Goal: Find specific page/section: Find specific page/section

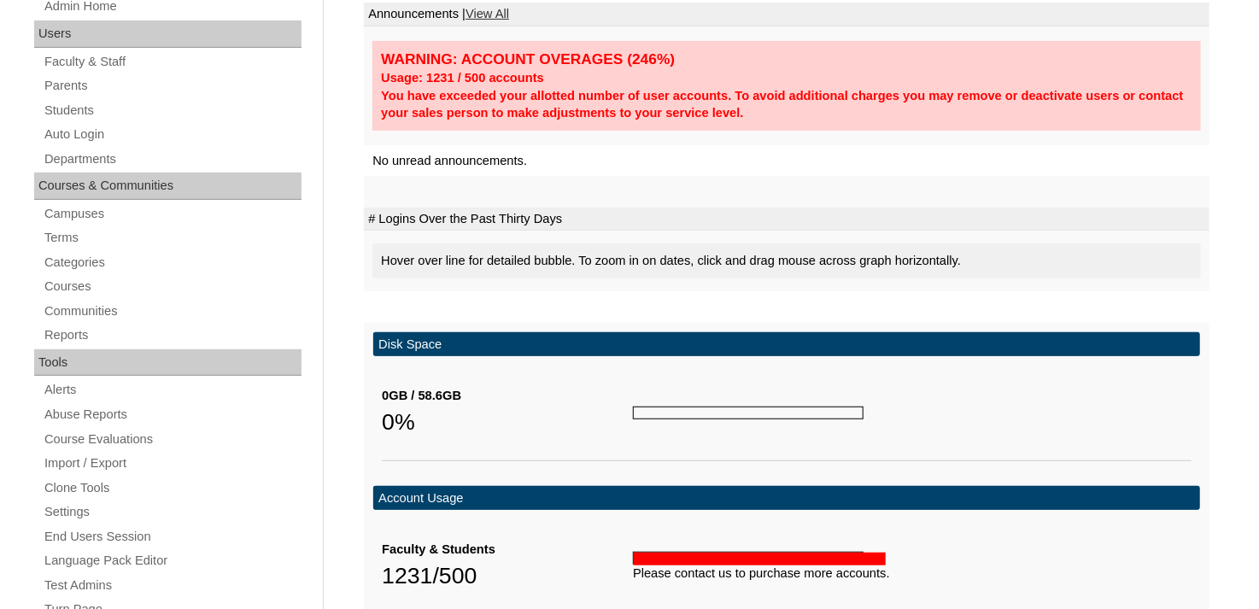
scroll to position [256, 0]
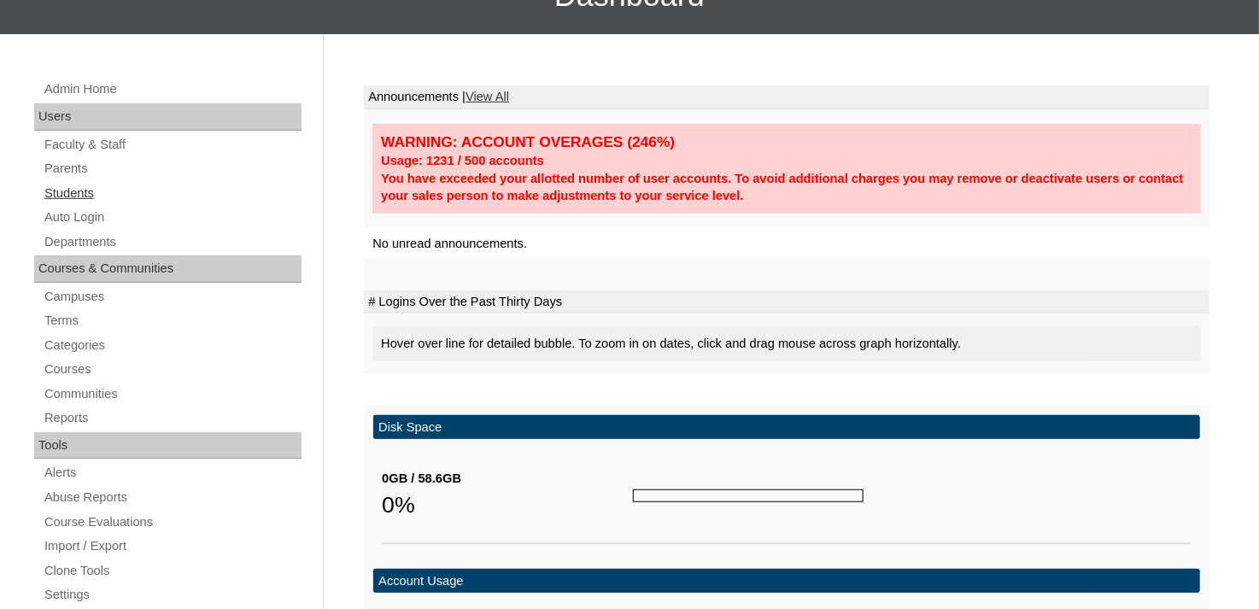
click at [56, 184] on link "Students" at bounding box center [172, 193] width 259 height 21
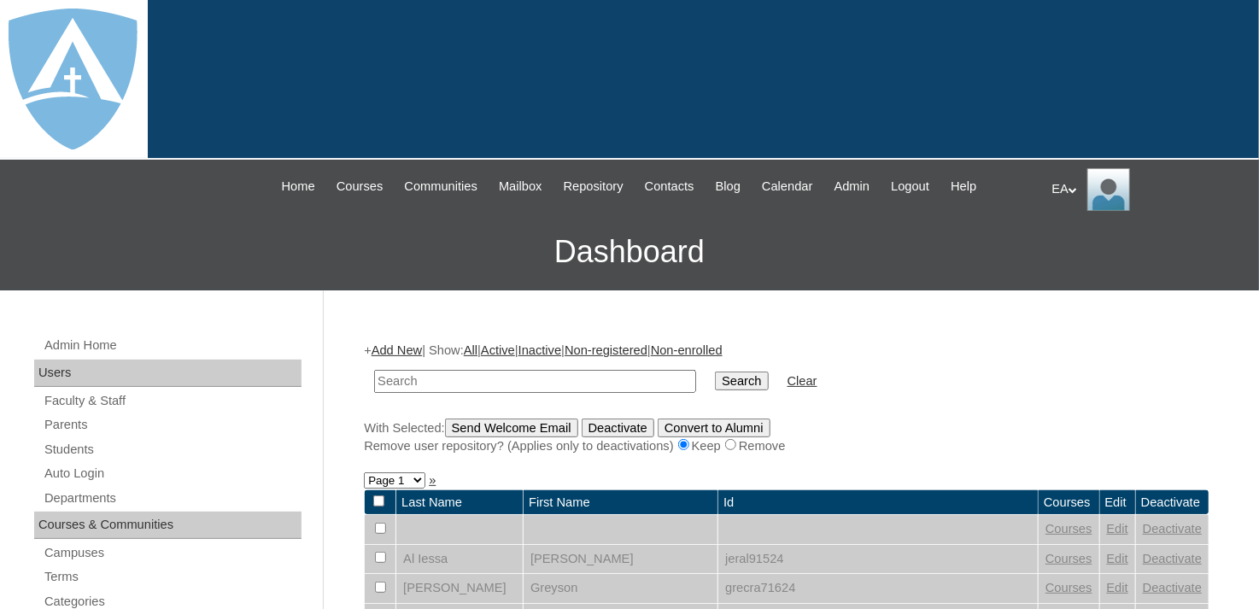
click at [565, 376] on input "text" at bounding box center [535, 381] width 322 height 23
type input "terry Cribb"
click at [715, 377] on input "Search" at bounding box center [741, 381] width 53 height 19
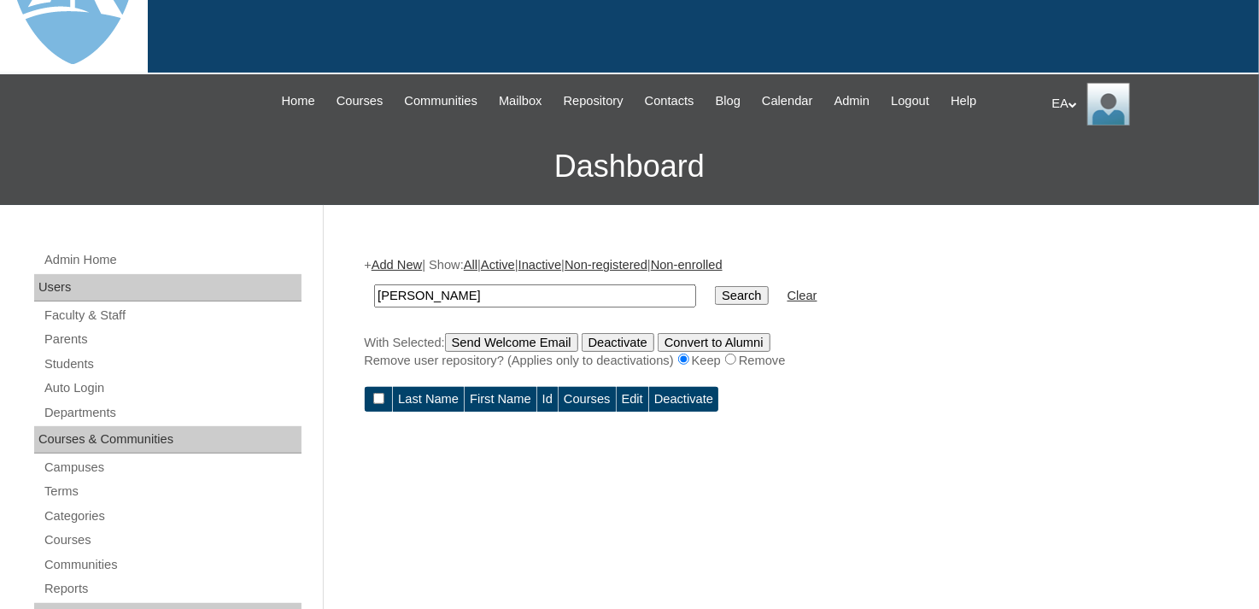
scroll to position [171, 0]
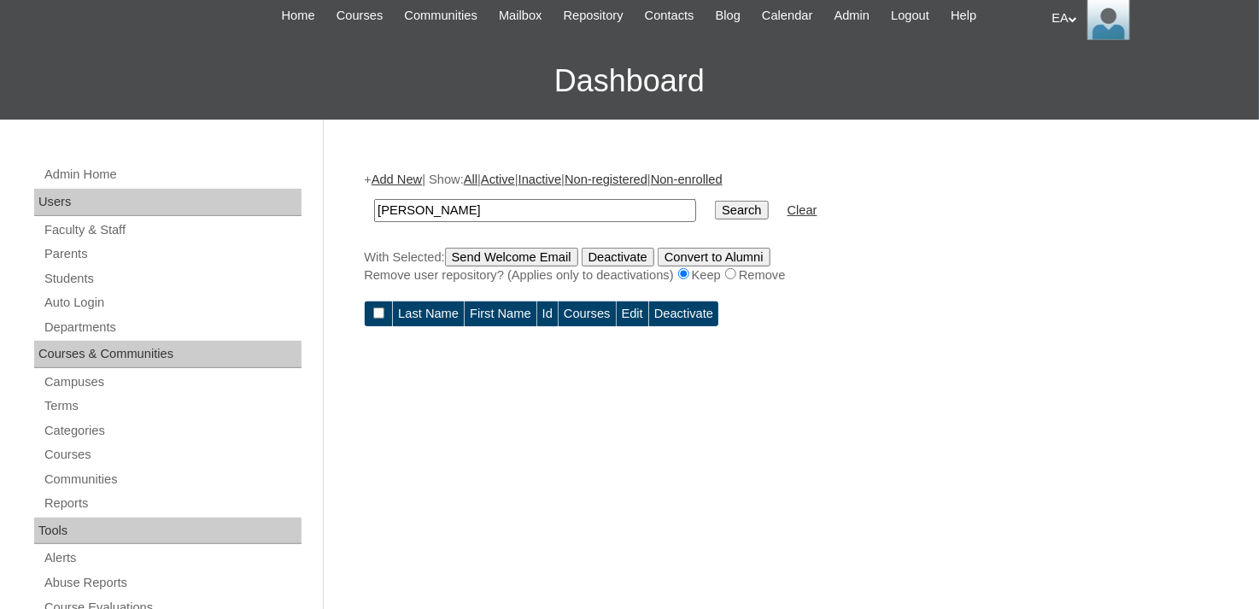
click at [448, 214] on input "[PERSON_NAME]" at bounding box center [535, 210] width 322 height 23
type input "[PERSON_NAME]"
click at [715, 207] on input "Search" at bounding box center [741, 210] width 53 height 19
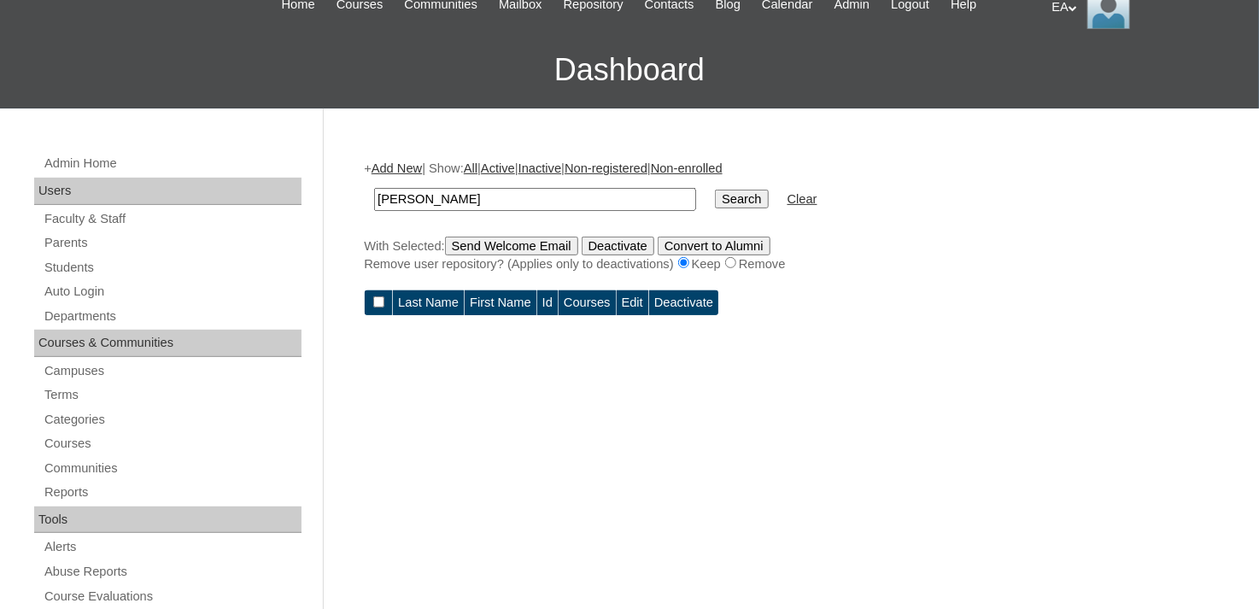
scroll to position [85, 0]
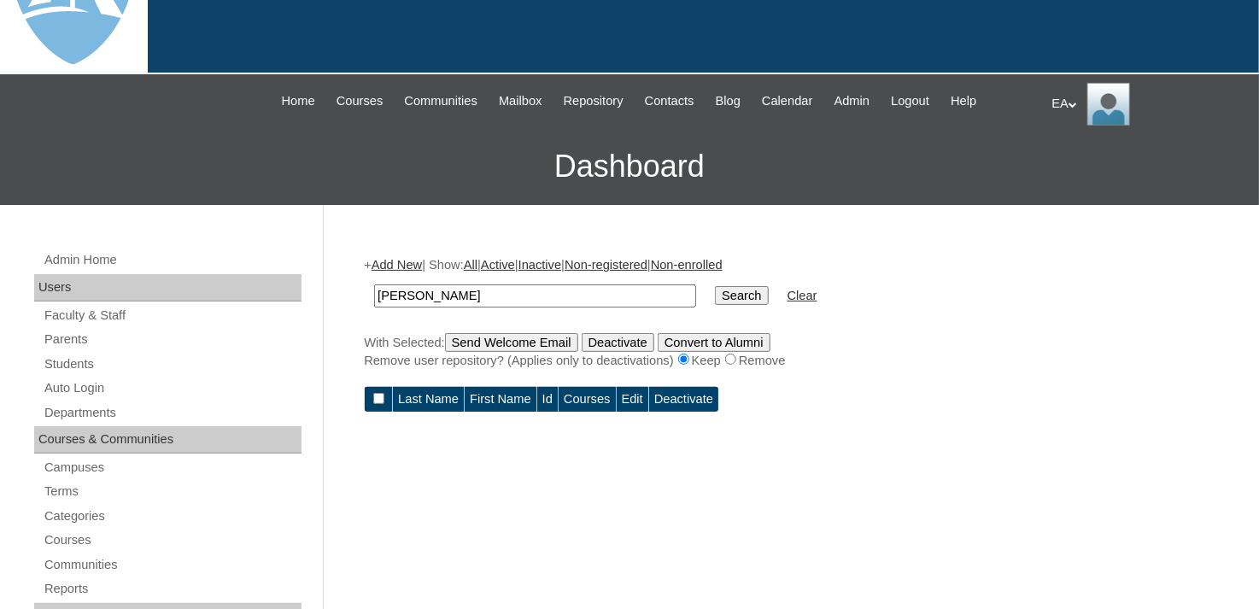
click at [597, 398] on td "Courses" at bounding box center [587, 399] width 57 height 25
click at [596, 396] on td "Courses" at bounding box center [587, 399] width 57 height 25
click at [594, 393] on td "Courses" at bounding box center [587, 399] width 57 height 25
click at [715, 289] on input "Search" at bounding box center [741, 295] width 53 height 19
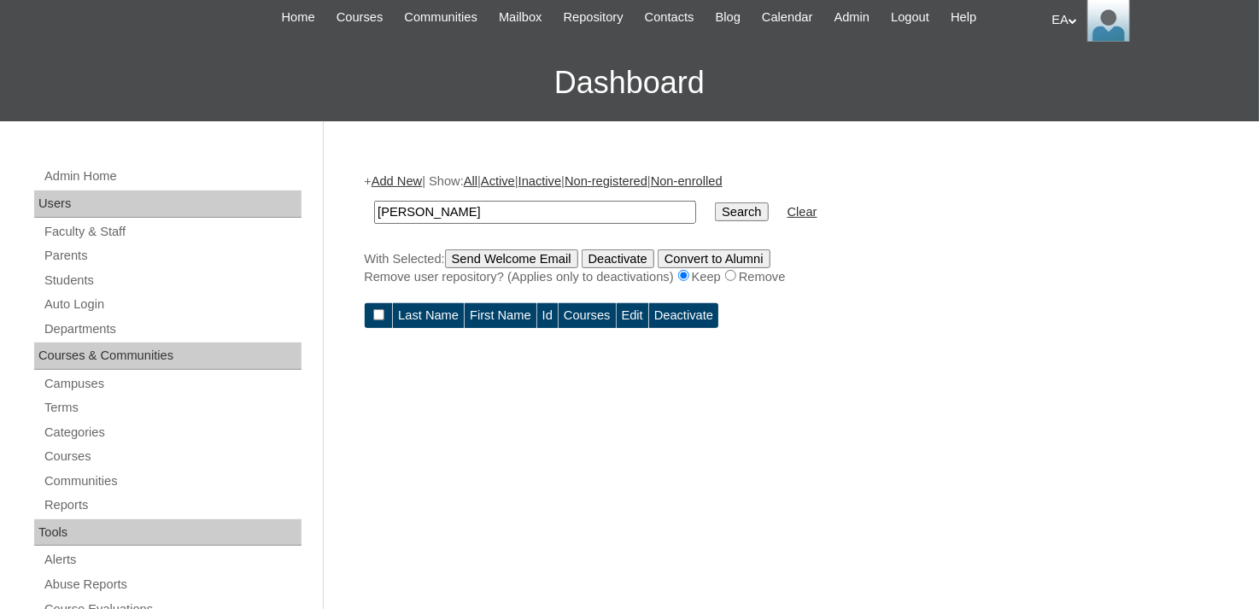
scroll to position [171, 0]
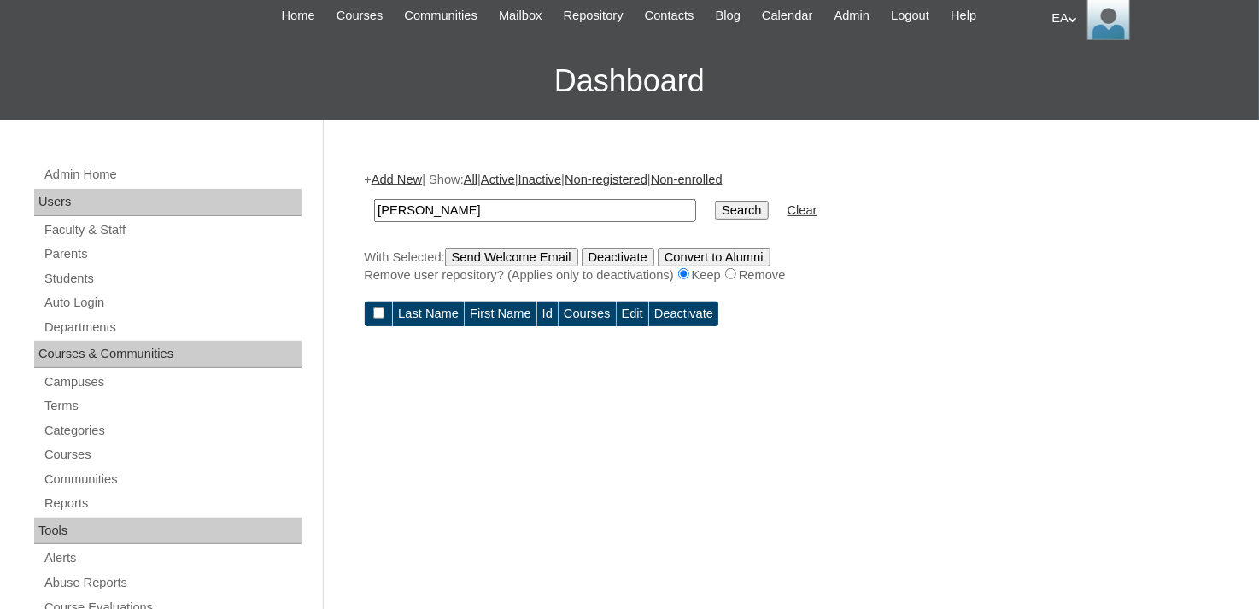
click at [591, 314] on td "Courses" at bounding box center [587, 314] width 57 height 25
click at [53, 254] on link "Parents" at bounding box center [172, 253] width 259 height 21
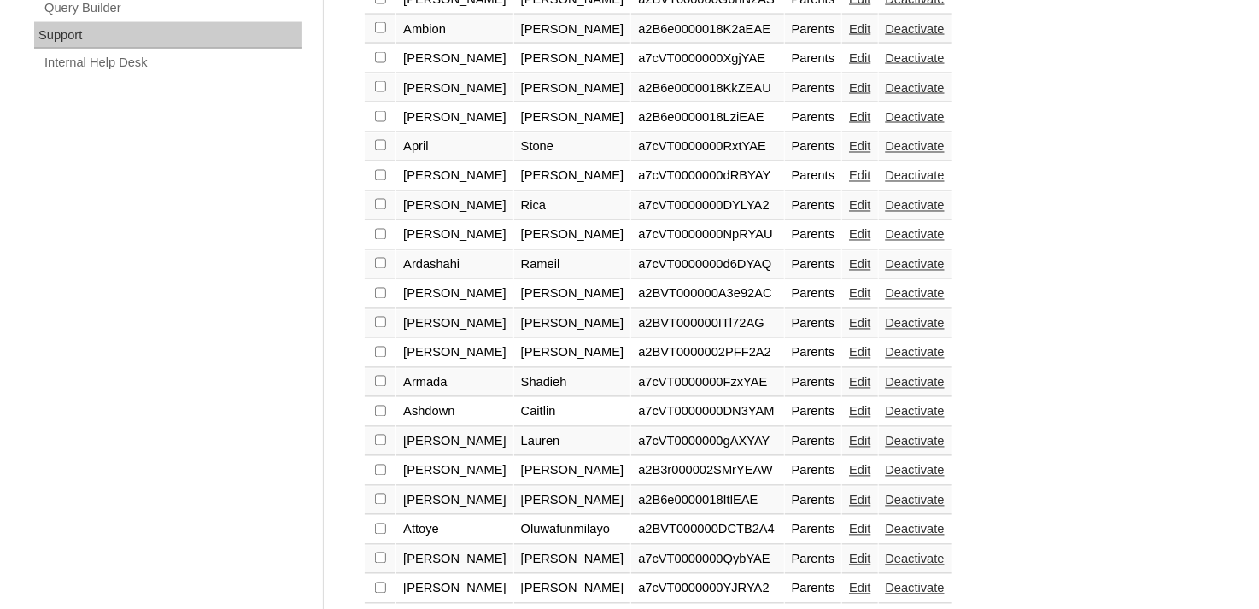
scroll to position [1390, 0]
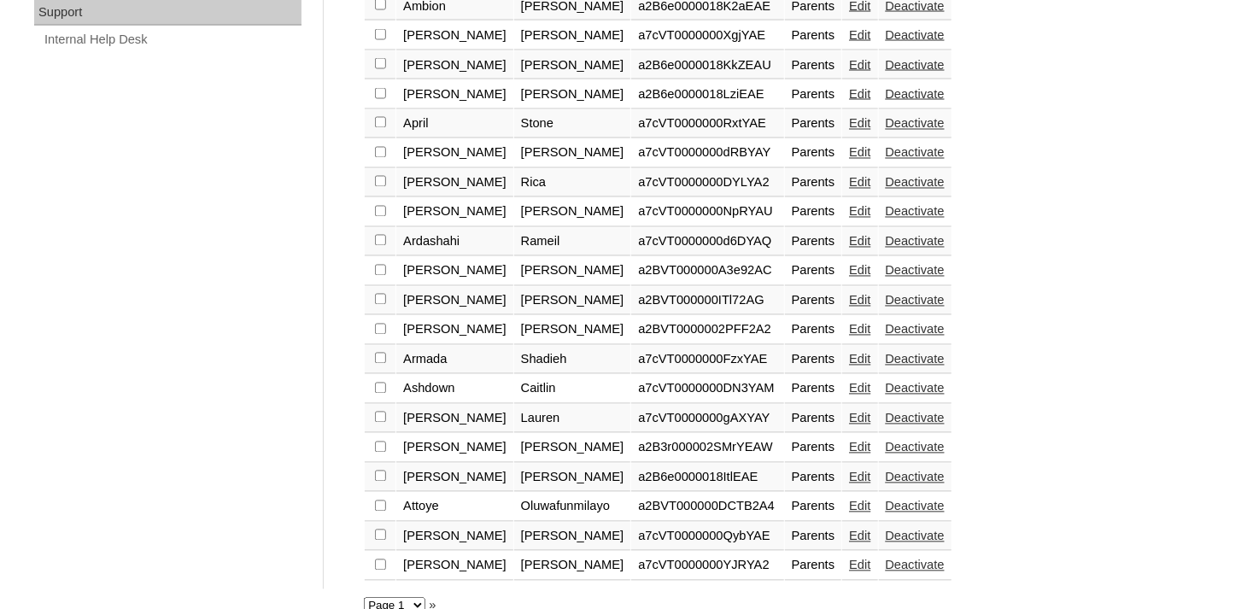
click at [432, 599] on link "»" at bounding box center [432, 606] width 7 height 14
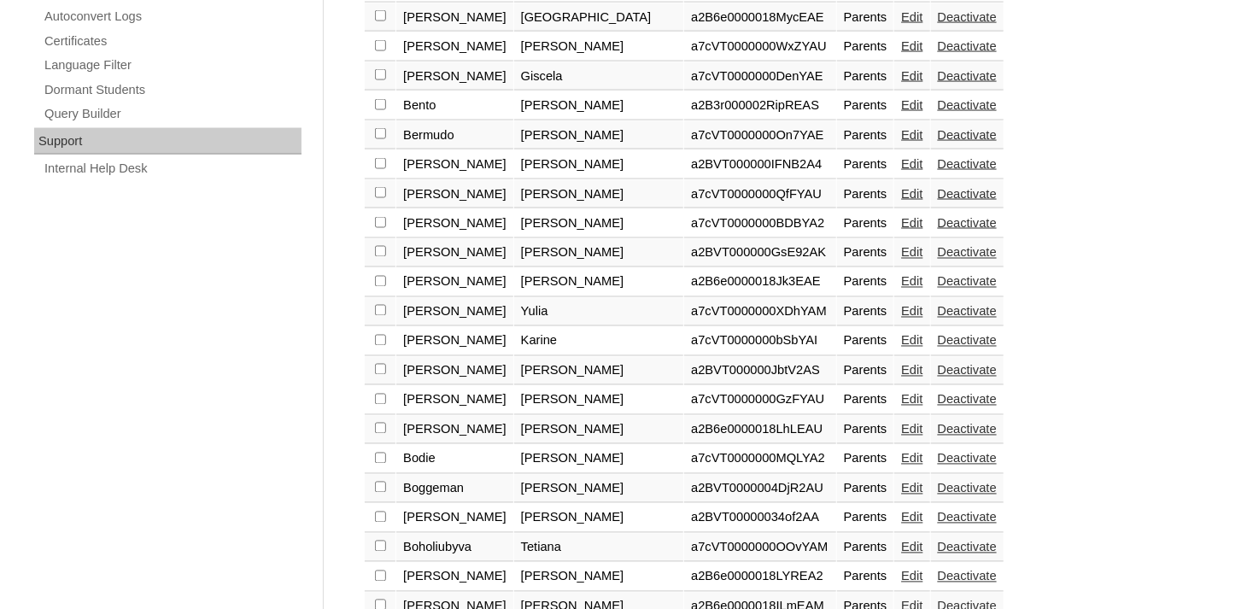
scroll to position [1390, 0]
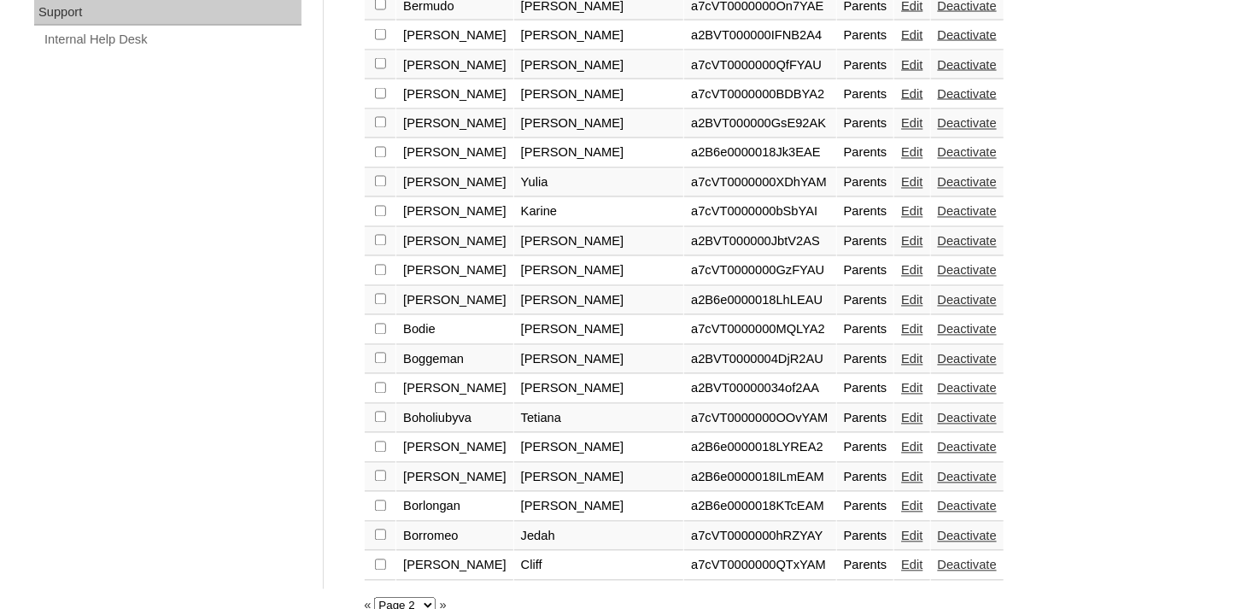
click at [440, 599] on link "»" at bounding box center [443, 606] width 7 height 14
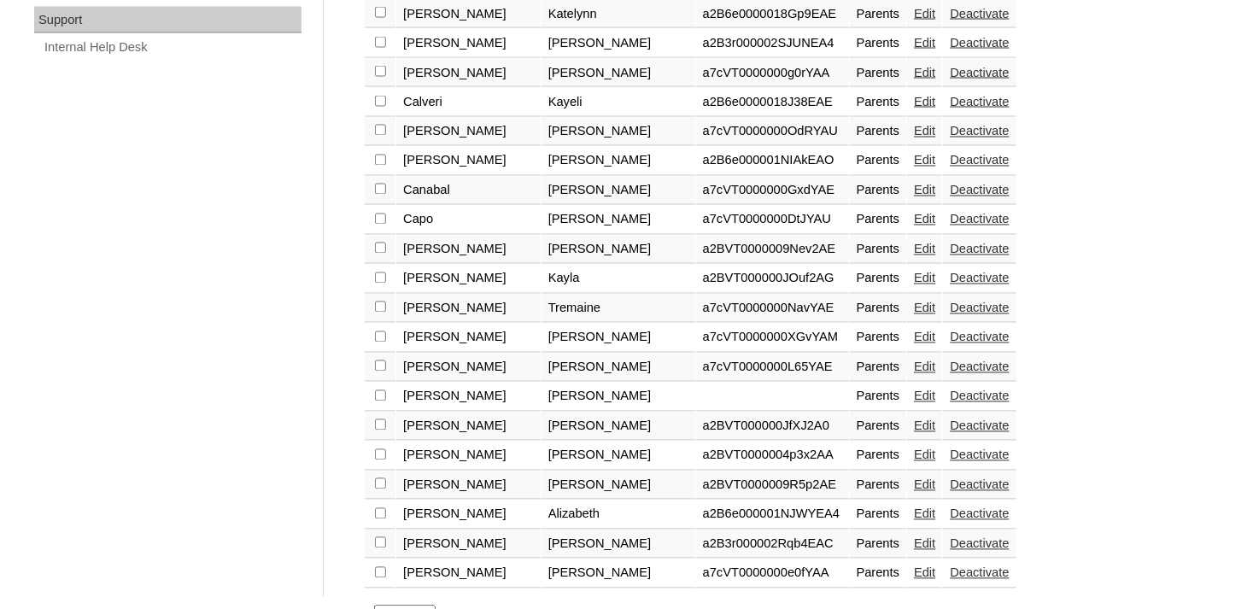
scroll to position [1390, 0]
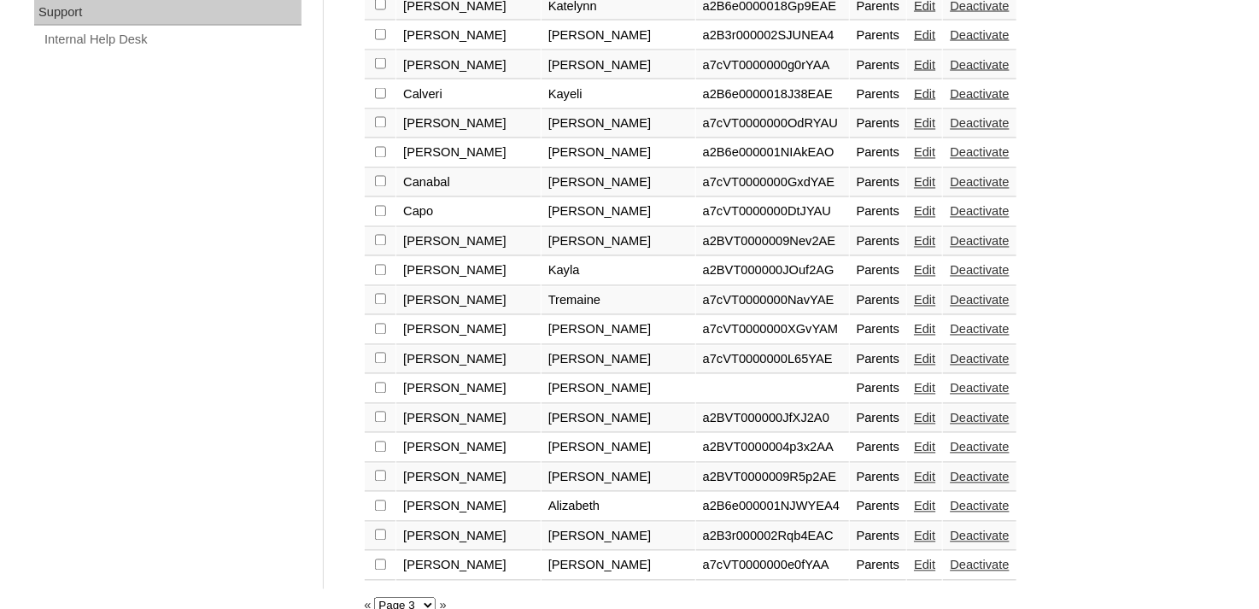
click at [440, 599] on link "»" at bounding box center [443, 606] width 7 height 14
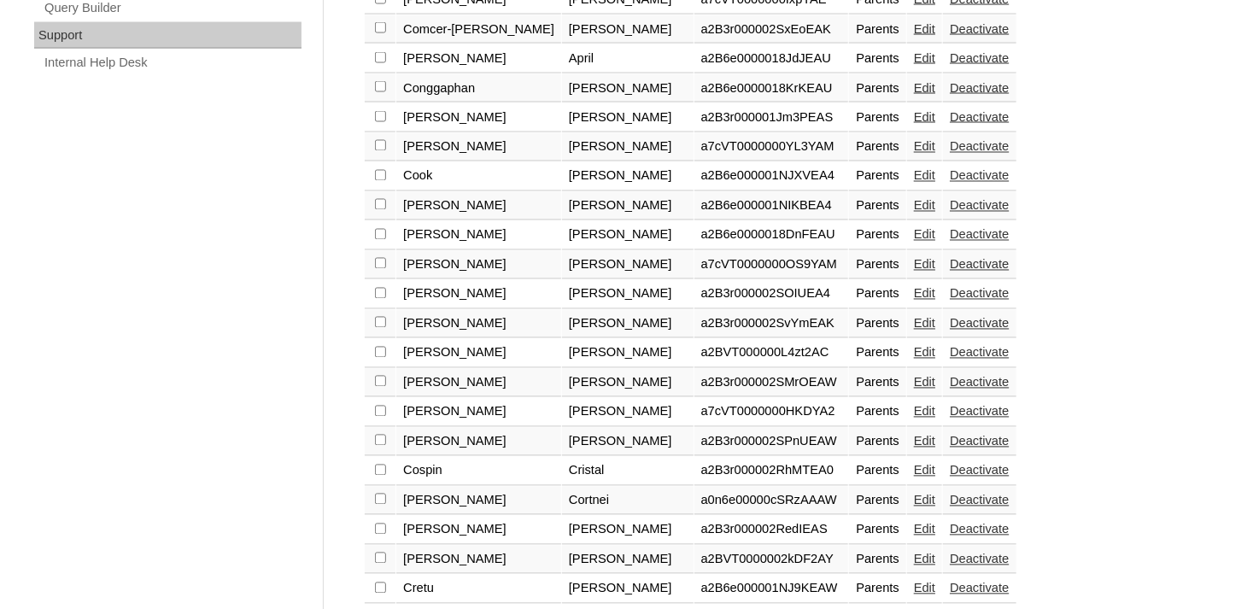
scroll to position [1390, 0]
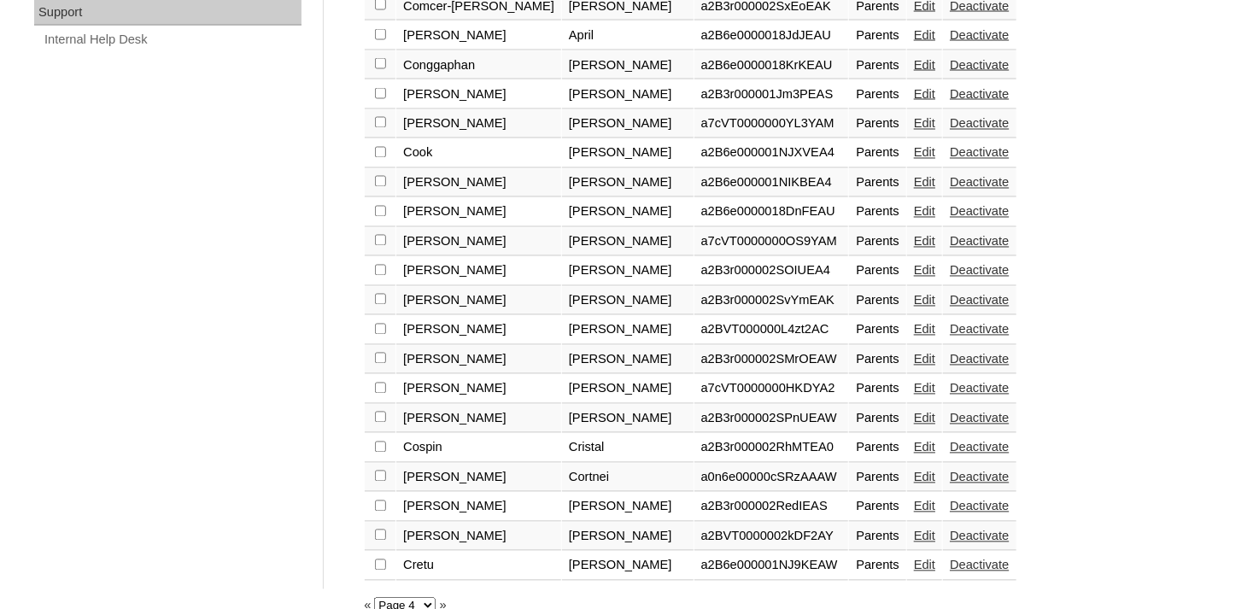
click at [441, 599] on link "»" at bounding box center [443, 606] width 7 height 14
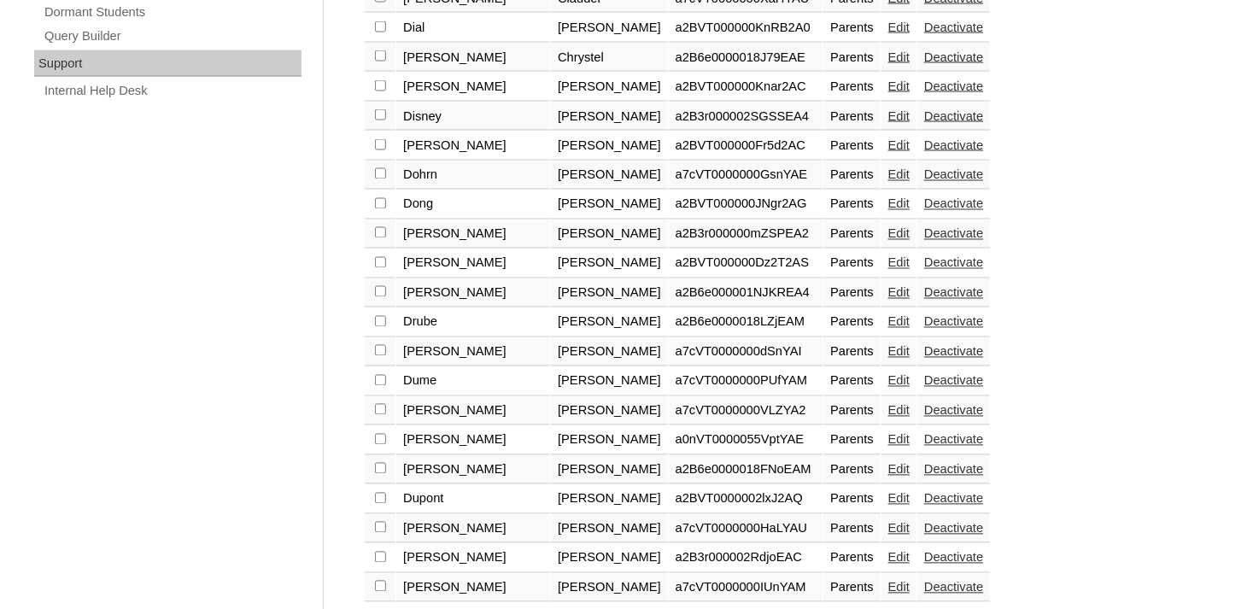
scroll to position [1390, 0]
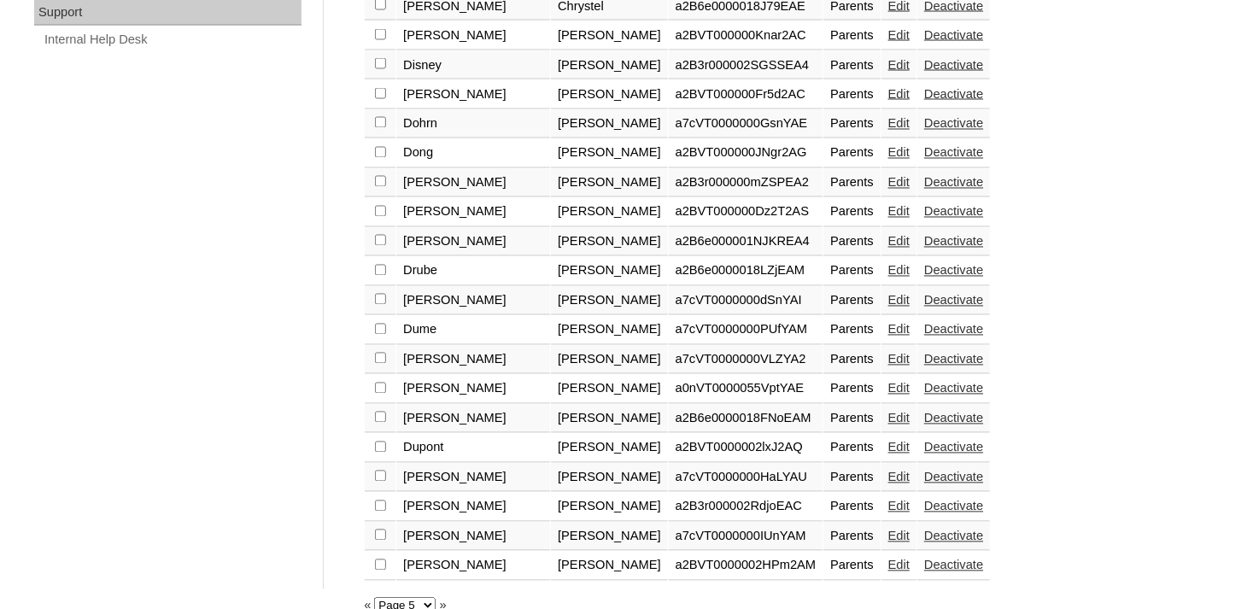
click at [367, 599] on link "«" at bounding box center [367, 606] width 7 height 14
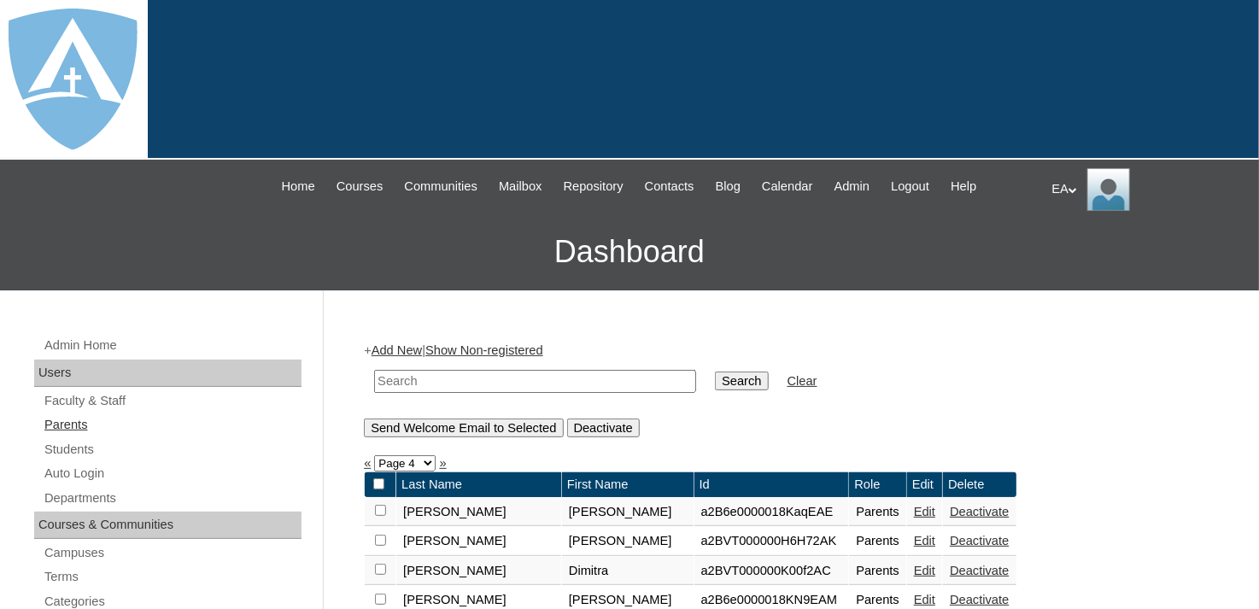
drag, startPoint x: 66, startPoint y: 429, endPoint x: 75, endPoint y: 428, distance: 9.4
click at [66, 429] on link "Parents" at bounding box center [172, 424] width 259 height 21
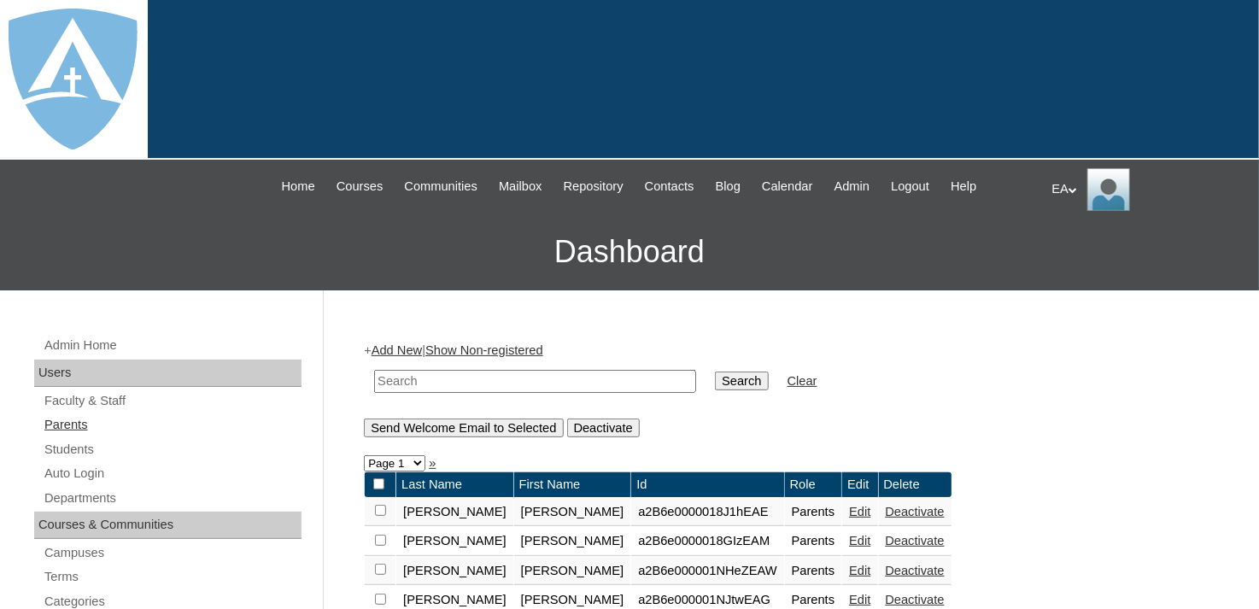
click at [67, 424] on link "Parents" at bounding box center [172, 424] width 259 height 21
click at [441, 379] on input "text" at bounding box center [535, 381] width 322 height 23
type input "[PERSON_NAME]"
click at [715, 378] on input "Search" at bounding box center [741, 381] width 53 height 19
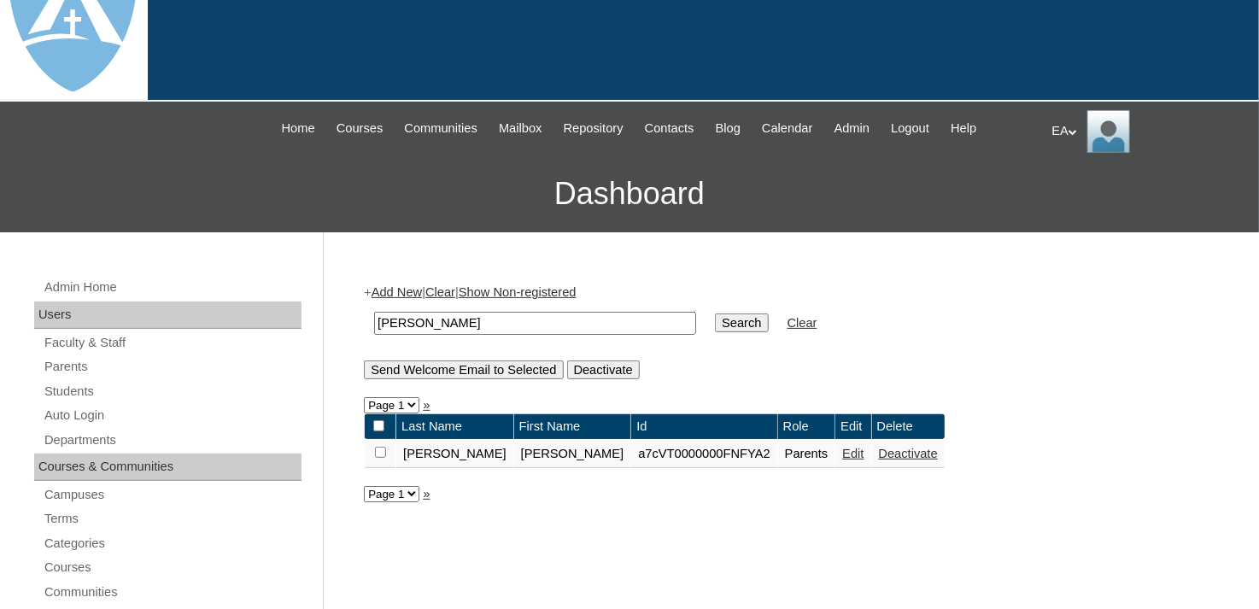
scroll to position [85, 0]
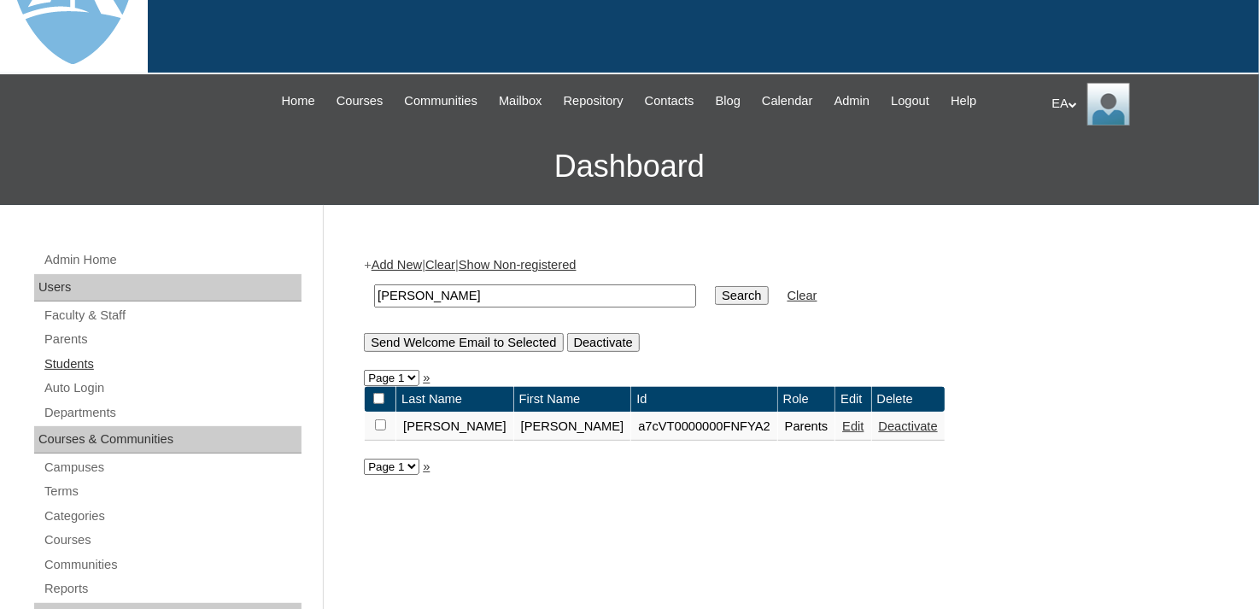
click at [57, 359] on link "Students" at bounding box center [172, 364] width 259 height 21
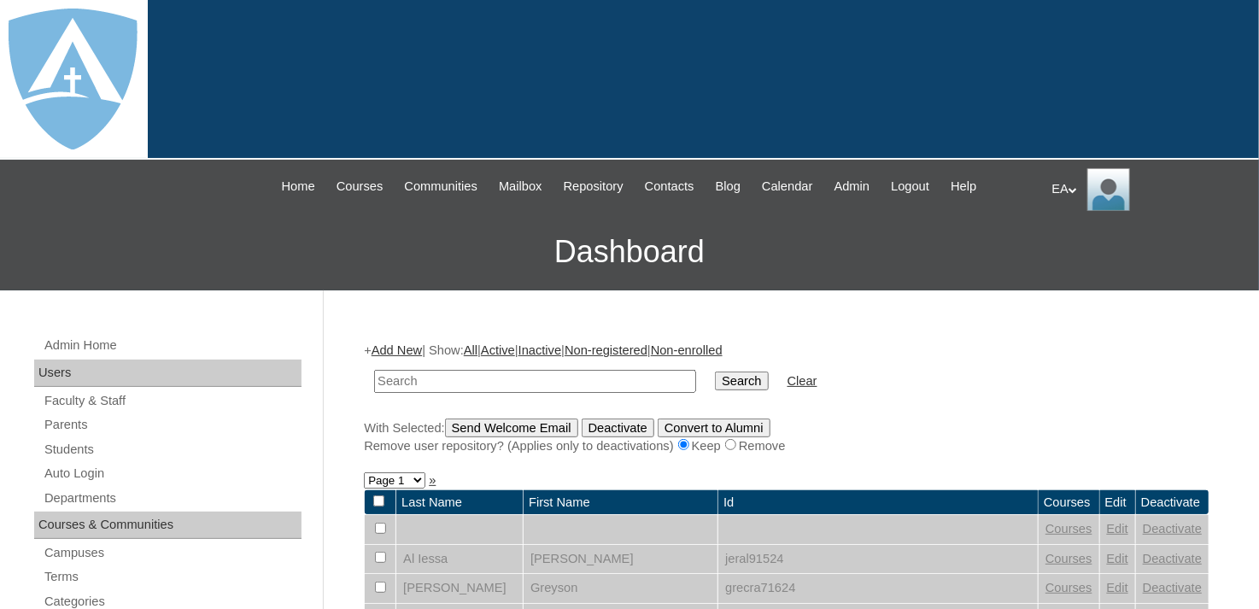
click at [442, 373] on input "text" at bounding box center [535, 381] width 322 height 23
type input "terry cribb"
click at [715, 384] on input "Search" at bounding box center [741, 381] width 53 height 19
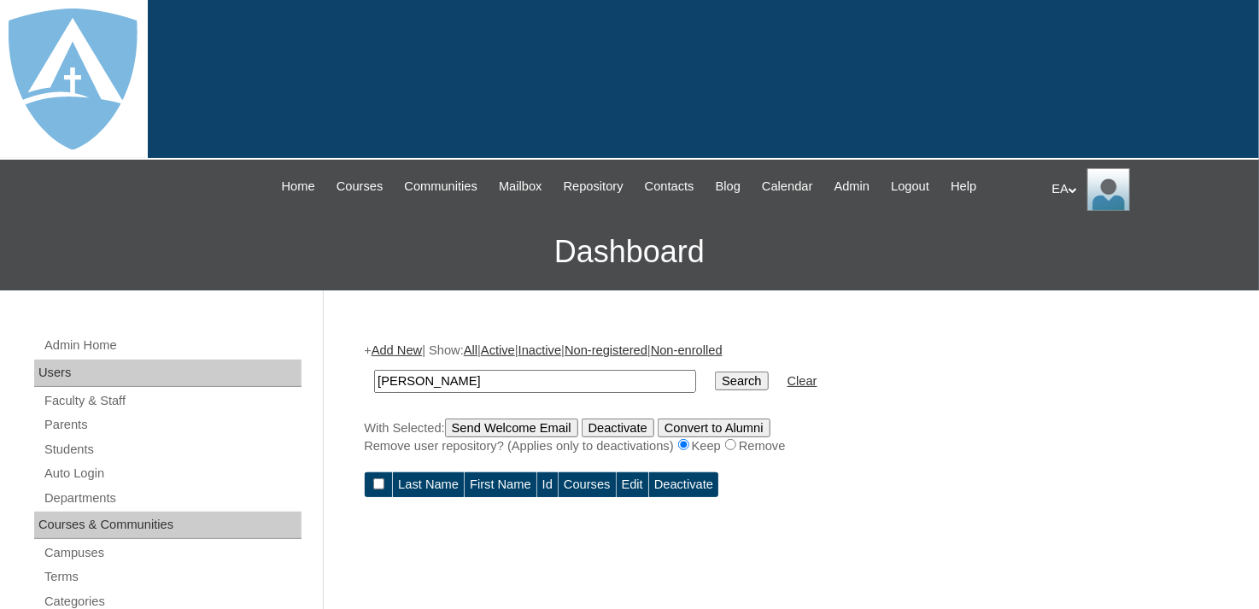
click at [515, 350] on link "Active" at bounding box center [498, 350] width 34 height 14
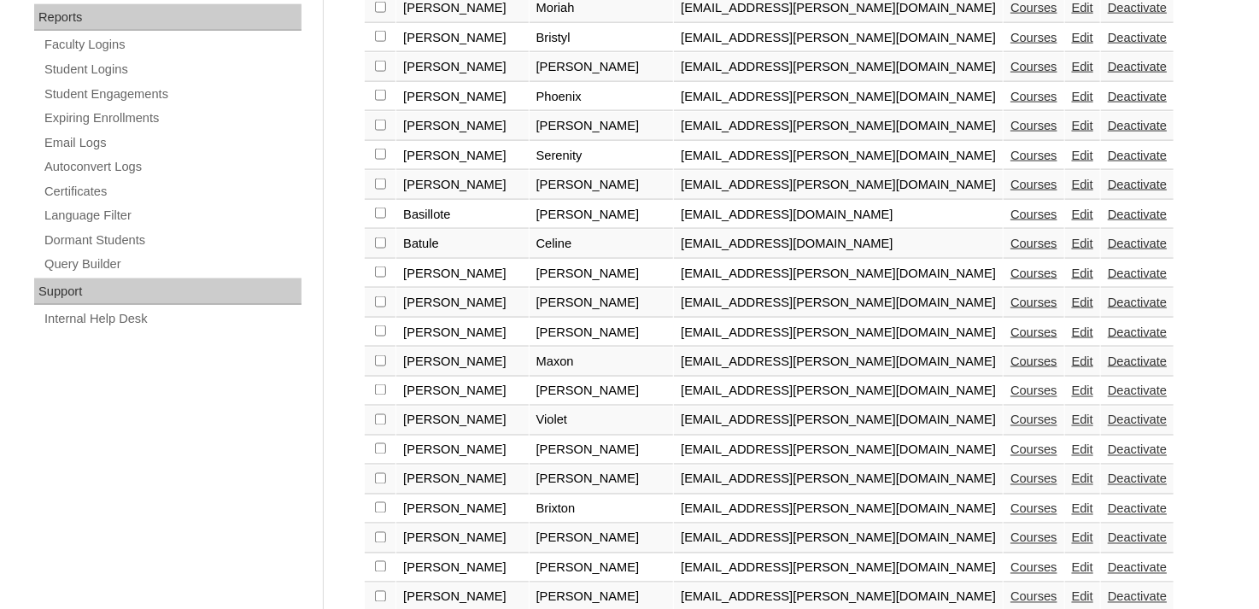
scroll to position [1408, 0]
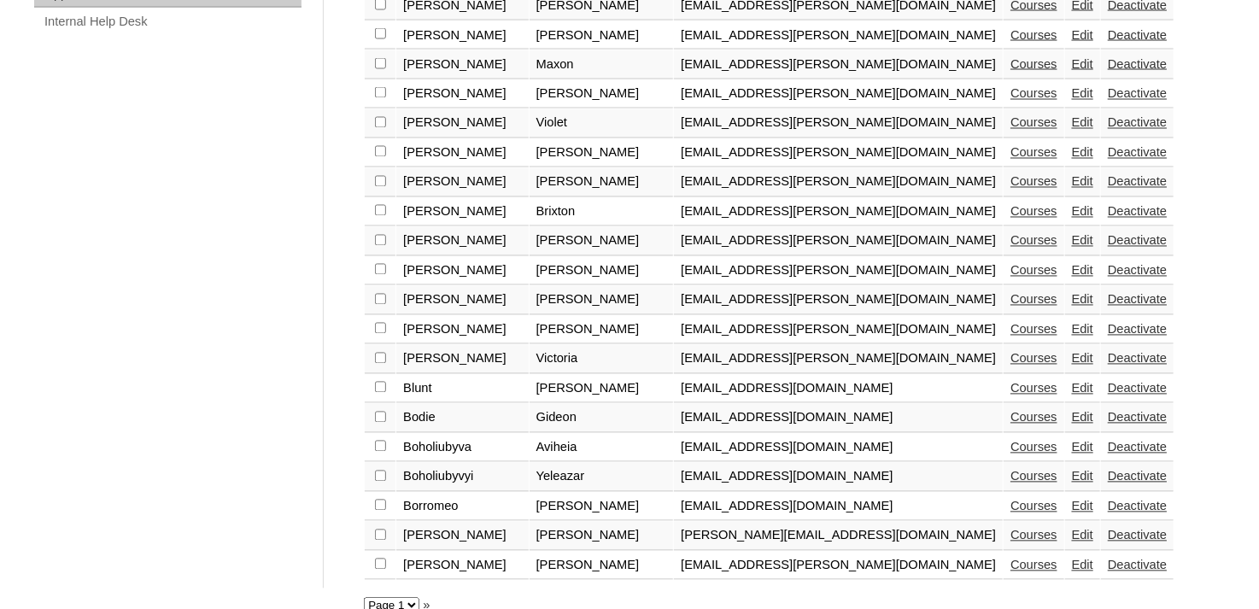
click at [425, 599] on link "»" at bounding box center [426, 606] width 7 height 14
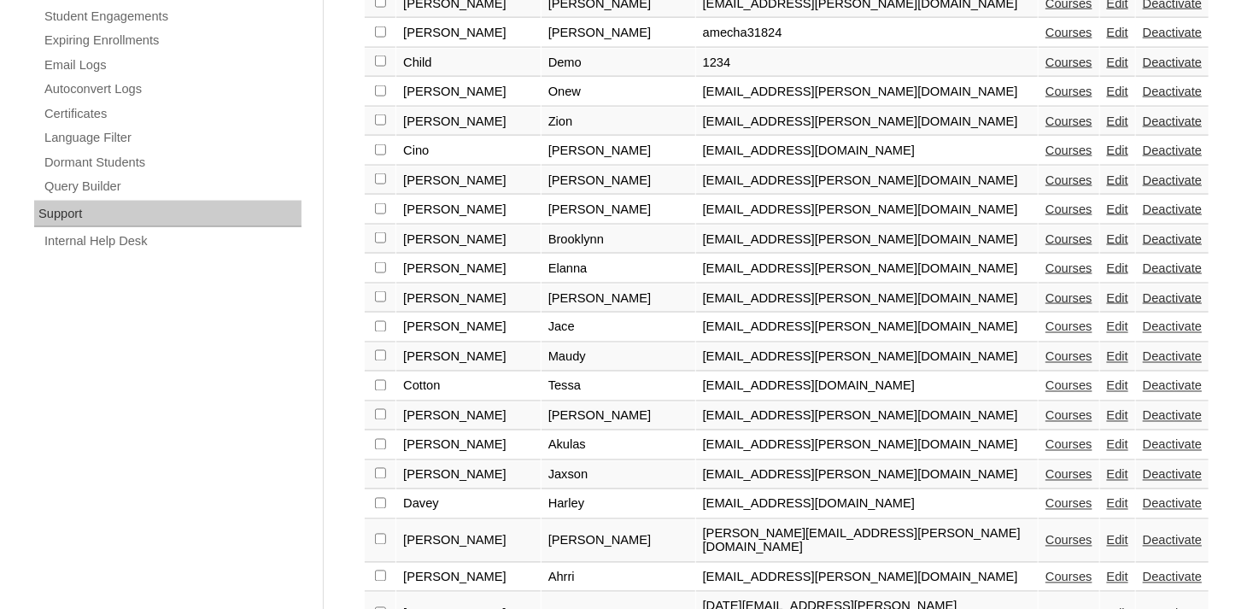
scroll to position [1151, 0]
